Goal: Find specific page/section: Find specific page/section

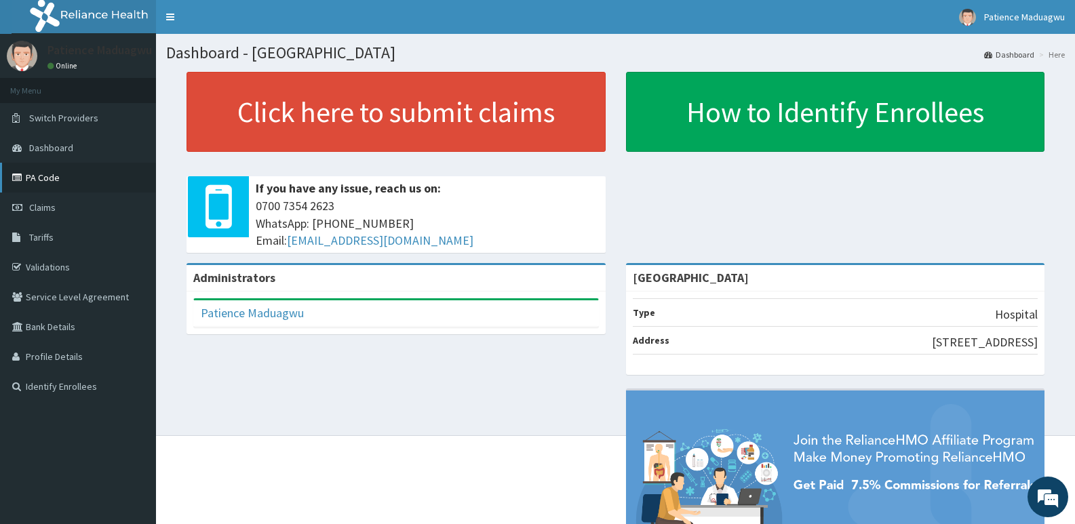
click at [47, 178] on link "PA Code" at bounding box center [78, 178] width 156 height 30
click at [34, 181] on link "PA Code" at bounding box center [78, 178] width 156 height 30
